Goal: Information Seeking & Learning: Learn about a topic

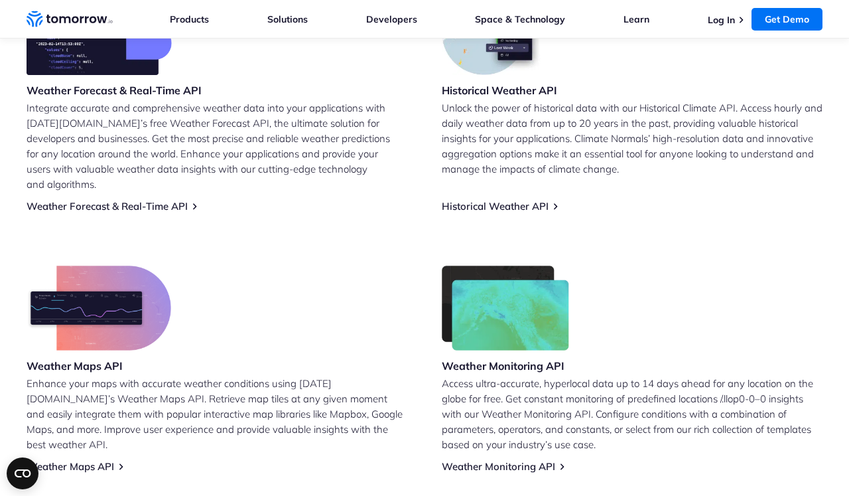
scroll to position [618, 0]
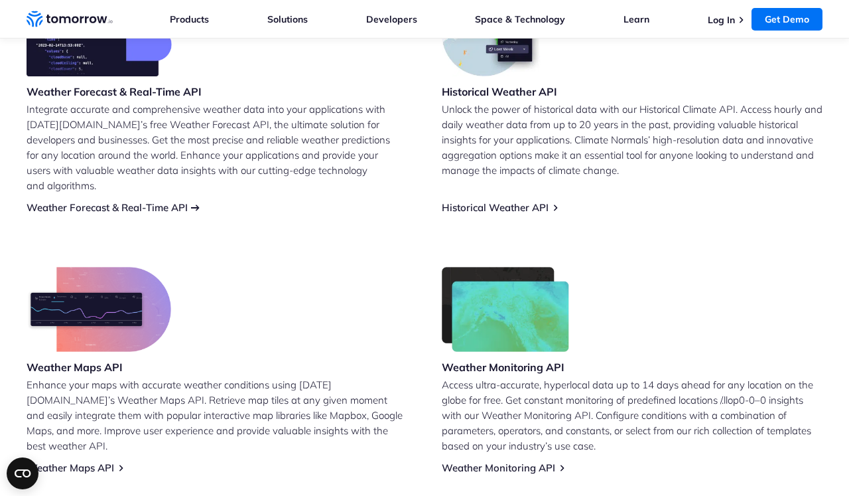
click at [137, 201] on link "Weather Forecast & Real-Time API" at bounding box center [107, 207] width 161 height 13
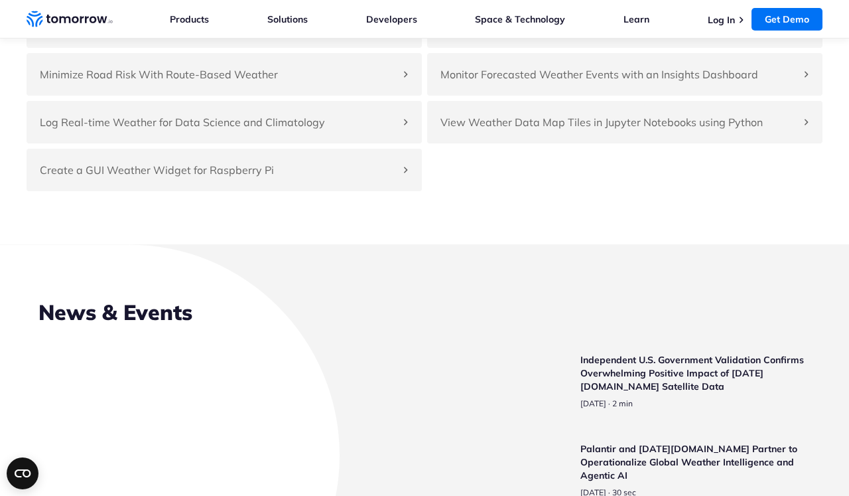
scroll to position [3144, 0]
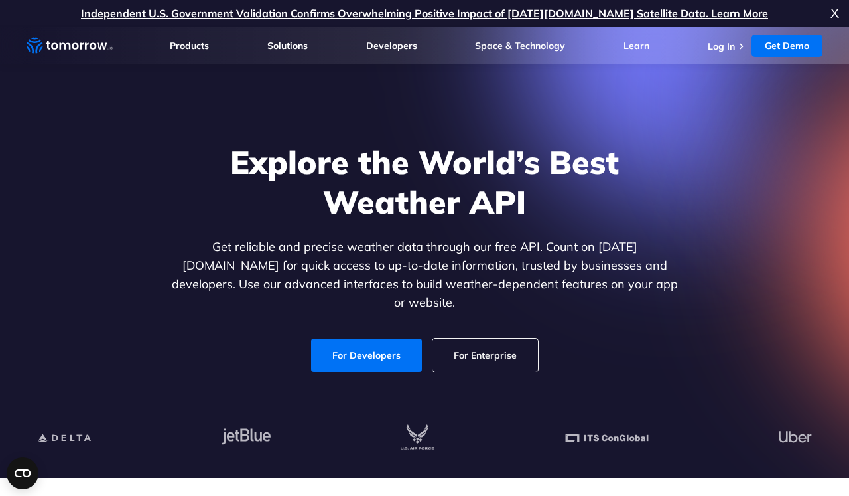
scroll to position [0, 0]
click at [382, 346] on link "For Developers" at bounding box center [366, 354] width 111 height 33
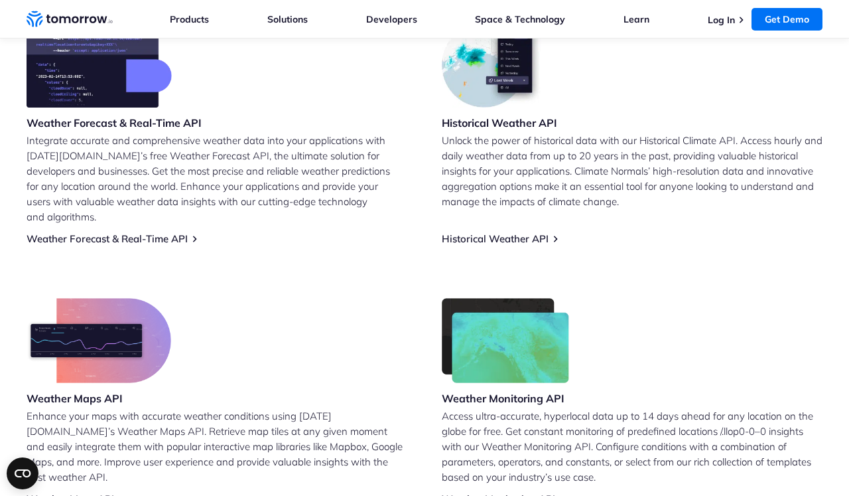
scroll to position [595, 0]
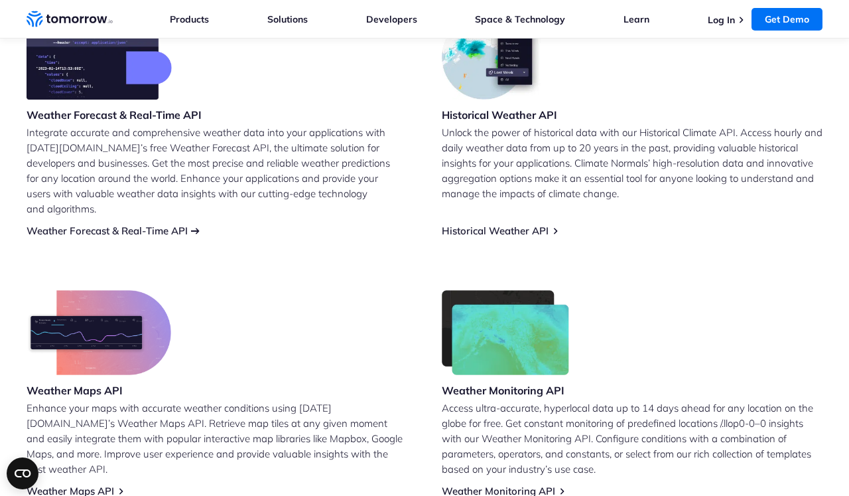
click at [110, 224] on link "Weather Forecast & Real-Time API" at bounding box center [107, 230] width 161 height 13
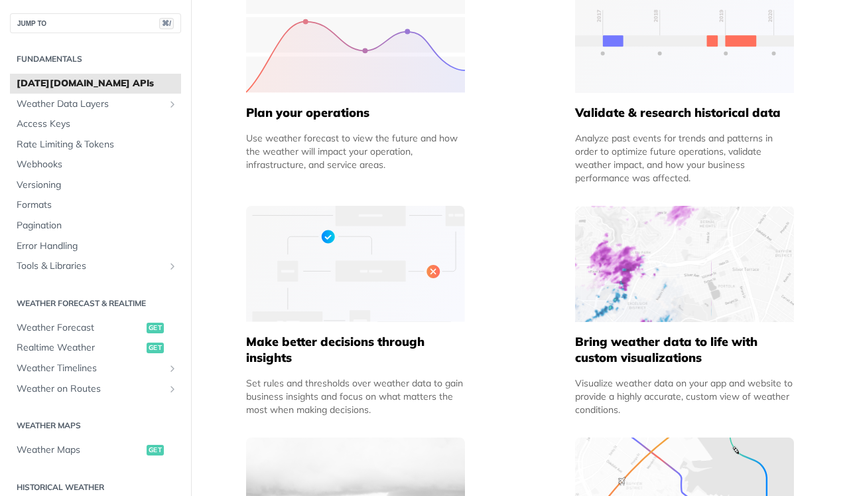
scroll to position [680, 0]
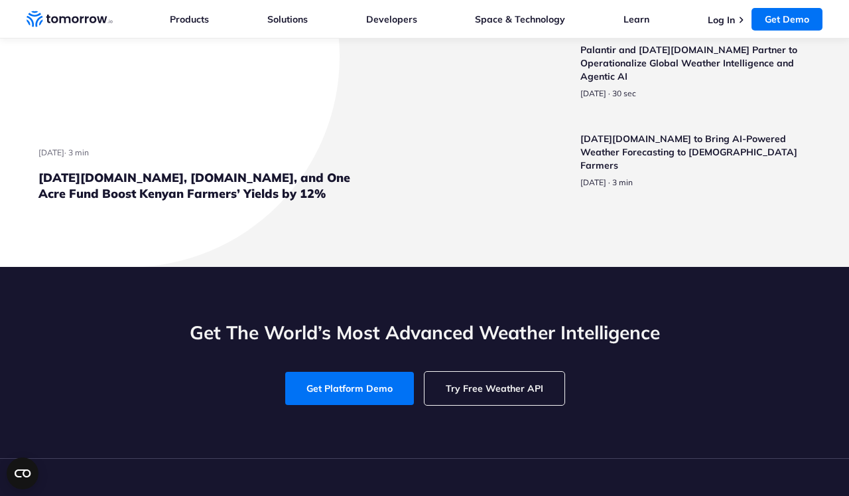
scroll to position [3254, 0]
